Goal: Check status

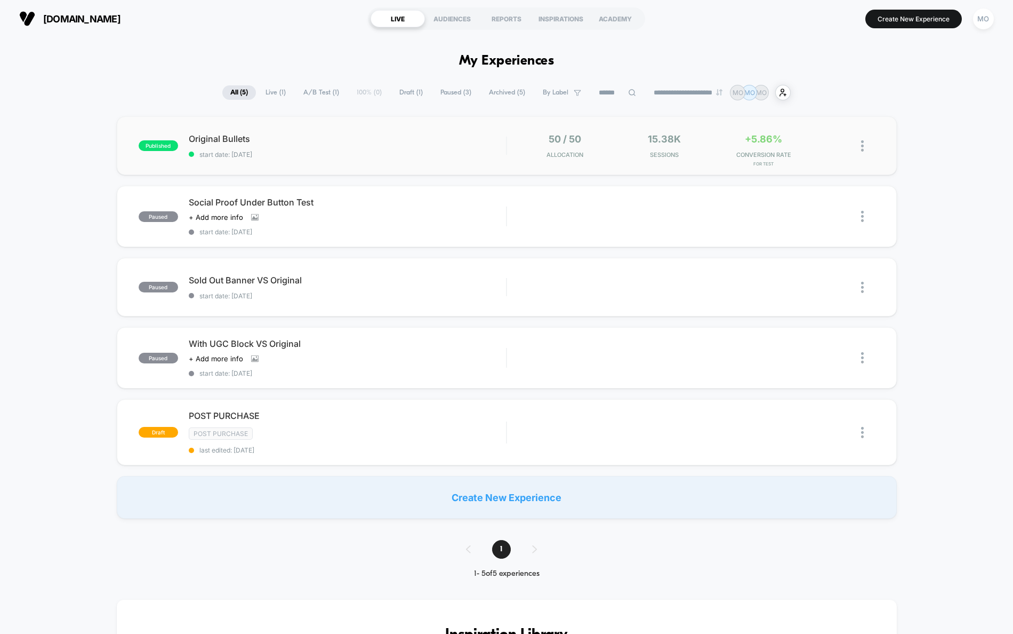
click at [322, 125] on div "published Original Bullets start date: [DATE] 50 / 50 Allocation 15.38k Session…" at bounding box center [507, 145] width 780 height 59
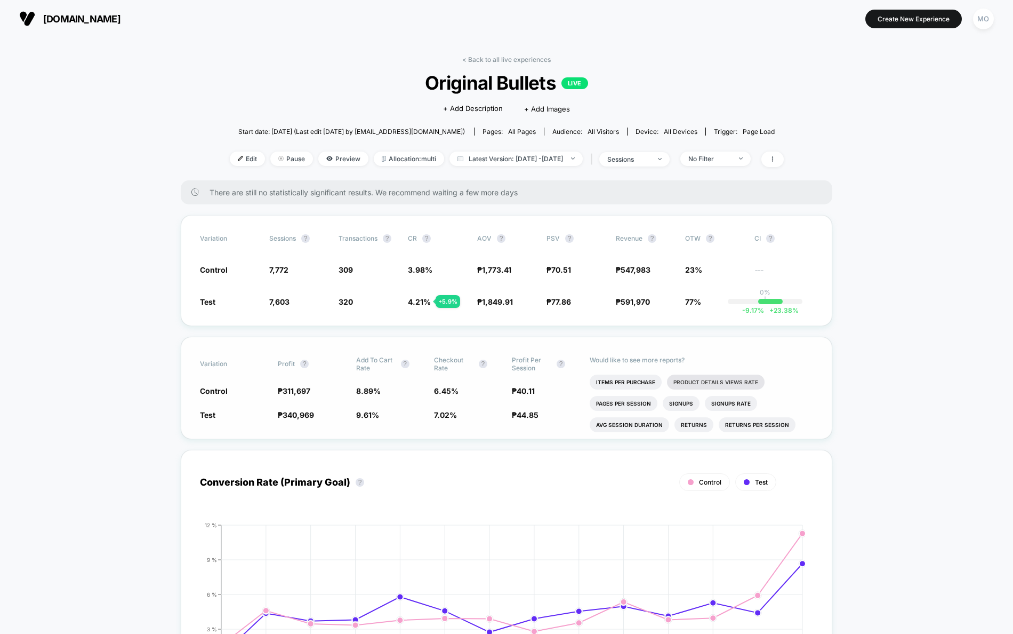
click at [754, 381] on li "Product Details Views Rate" at bounding box center [716, 381] width 98 height 15
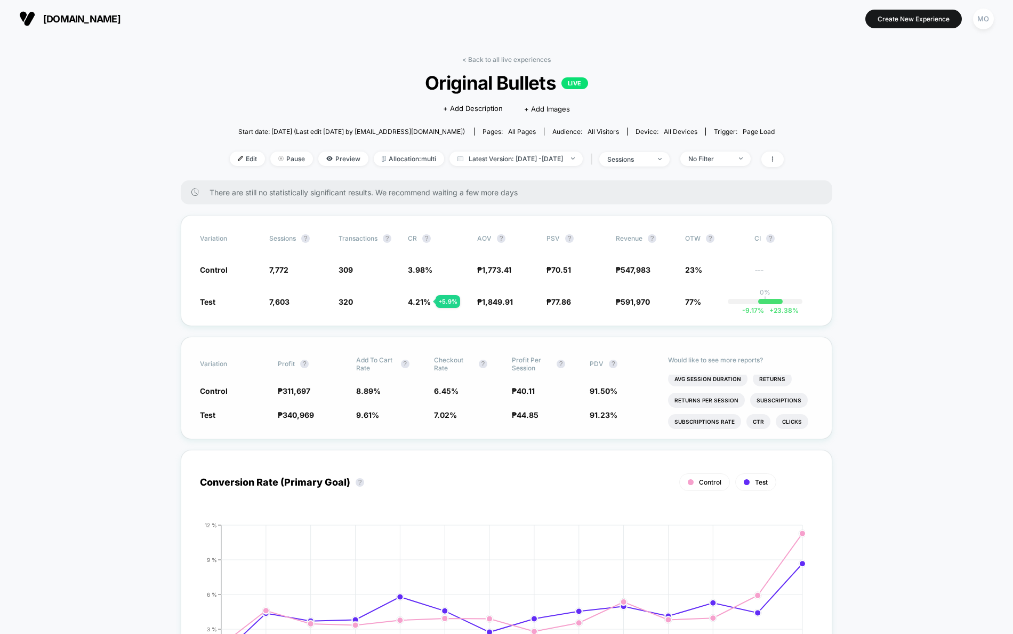
scroll to position [47, 0]
click at [754, 414] on li "Ctr" at bounding box center [759, 420] width 24 height 15
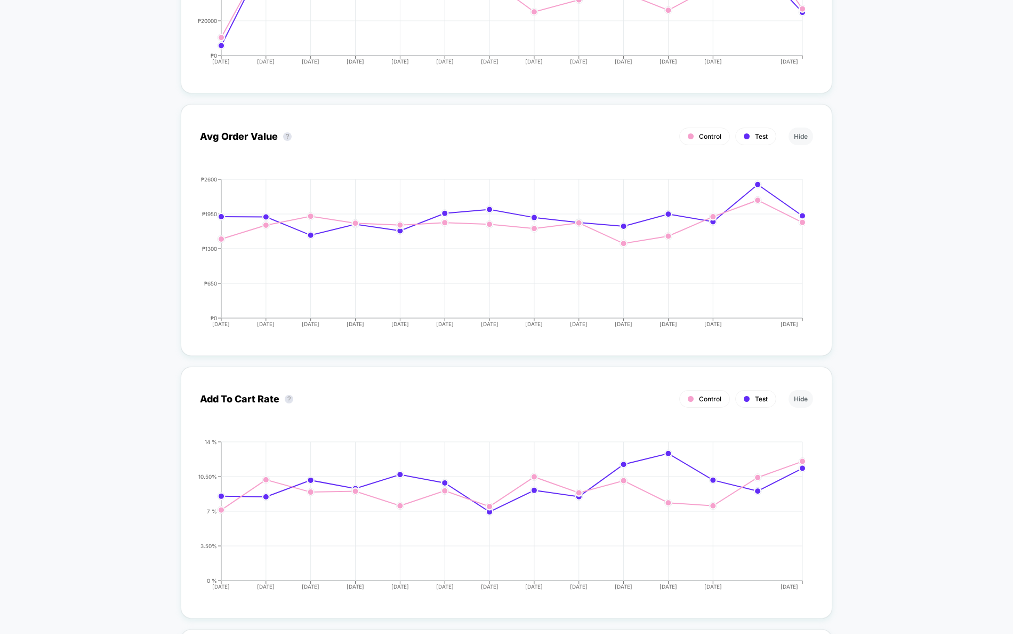
scroll to position [1834, 0]
